Goal: Information Seeking & Learning: Find specific fact

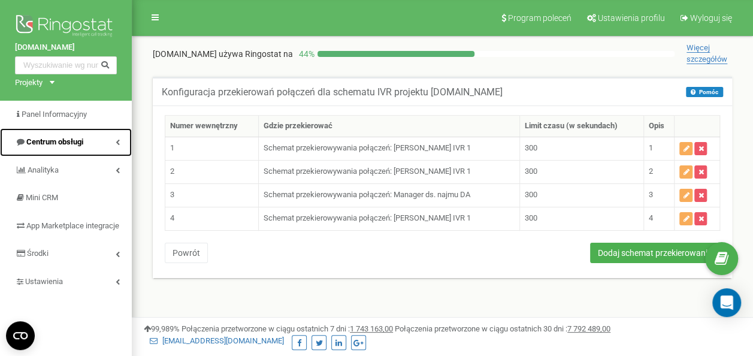
click at [112, 137] on link "Centrum obsługi" at bounding box center [66, 142] width 132 height 28
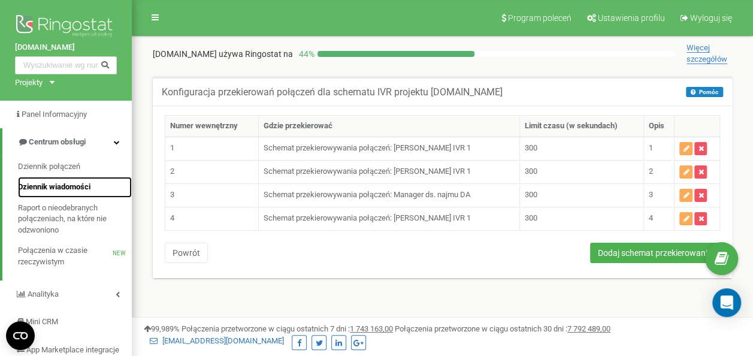
click at [80, 181] on span "Dziennik wiadomości" at bounding box center [54, 186] width 72 height 11
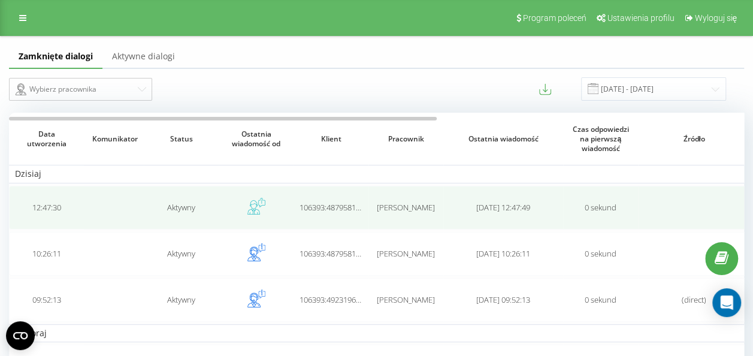
click at [152, 213] on td "Aktywny" at bounding box center [181, 208] width 75 height 44
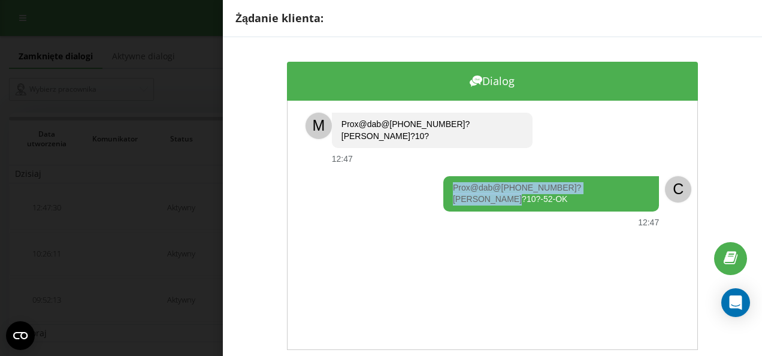
drag, startPoint x: 634, startPoint y: 173, endPoint x: 437, endPoint y: 175, distance: 197.0
click at [437, 176] on div "Prox@dab@[PHONE_NUMBER]?[PERSON_NAME]?10?-52-OK 12:47" at bounding box center [478, 202] width 359 height 52
copy div "Prox@dab@[PHONE_NUMBER]?[PERSON_NAME]?10?-52-OK"
